Goal: Task Accomplishment & Management: Manage account settings

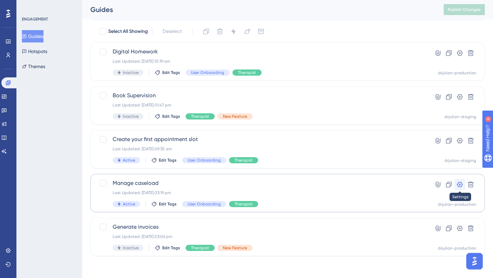
click at [459, 186] on icon at bounding box center [460, 184] width 7 height 7
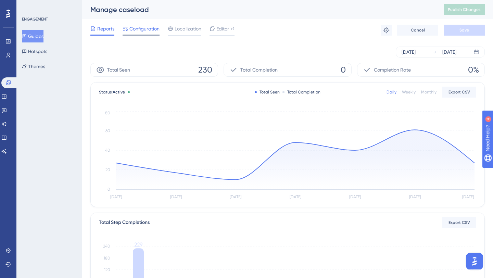
click at [135, 32] on span "Configuration" at bounding box center [144, 29] width 30 height 8
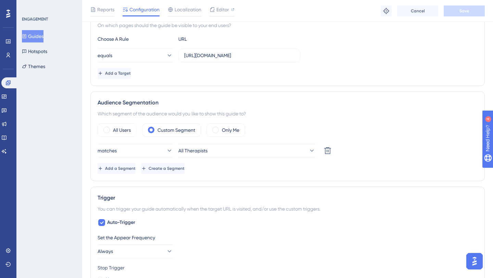
scroll to position [178, 0]
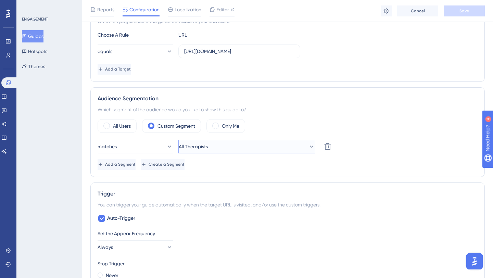
click at [208, 145] on span "All Therapists" at bounding box center [193, 146] width 29 height 8
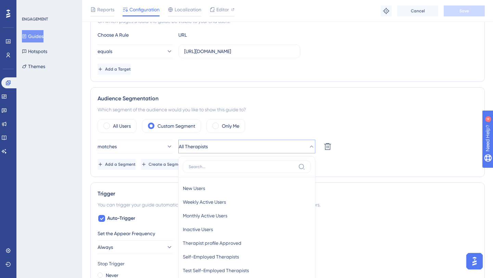
scroll to position [264, 0]
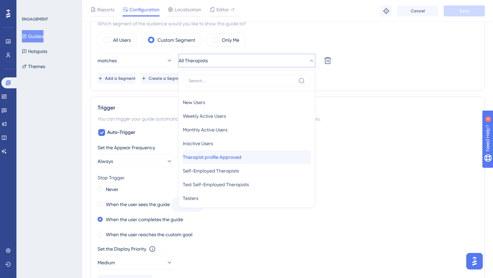
click at [219, 160] on span "Therapist profile Approved" at bounding box center [212, 157] width 59 height 8
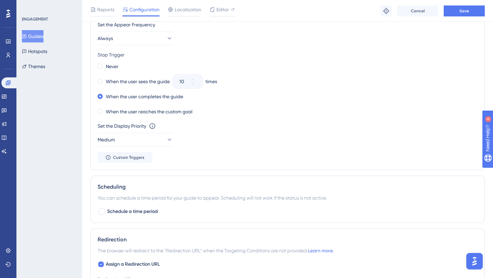
scroll to position [560, 0]
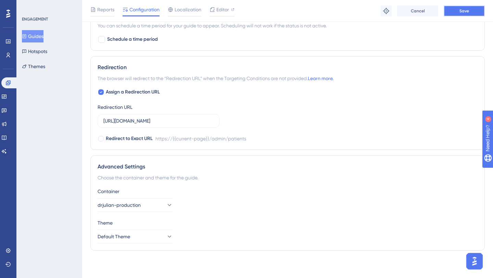
click at [466, 10] on span "Save" at bounding box center [465, 10] width 10 height 5
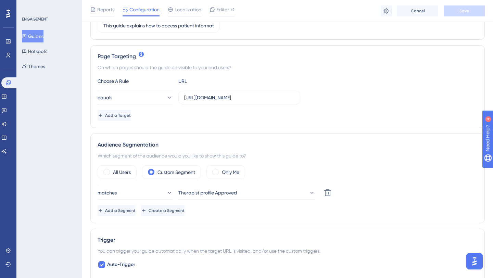
scroll to position [134, 0]
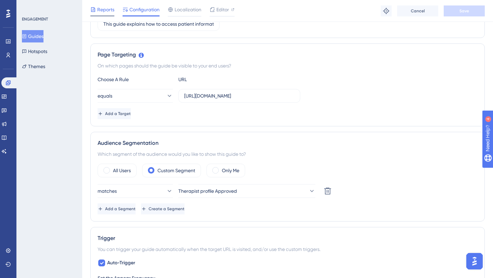
click at [91, 12] on div at bounding box center [92, 9] width 5 height 8
